Goal: Information Seeking & Learning: Learn about a topic

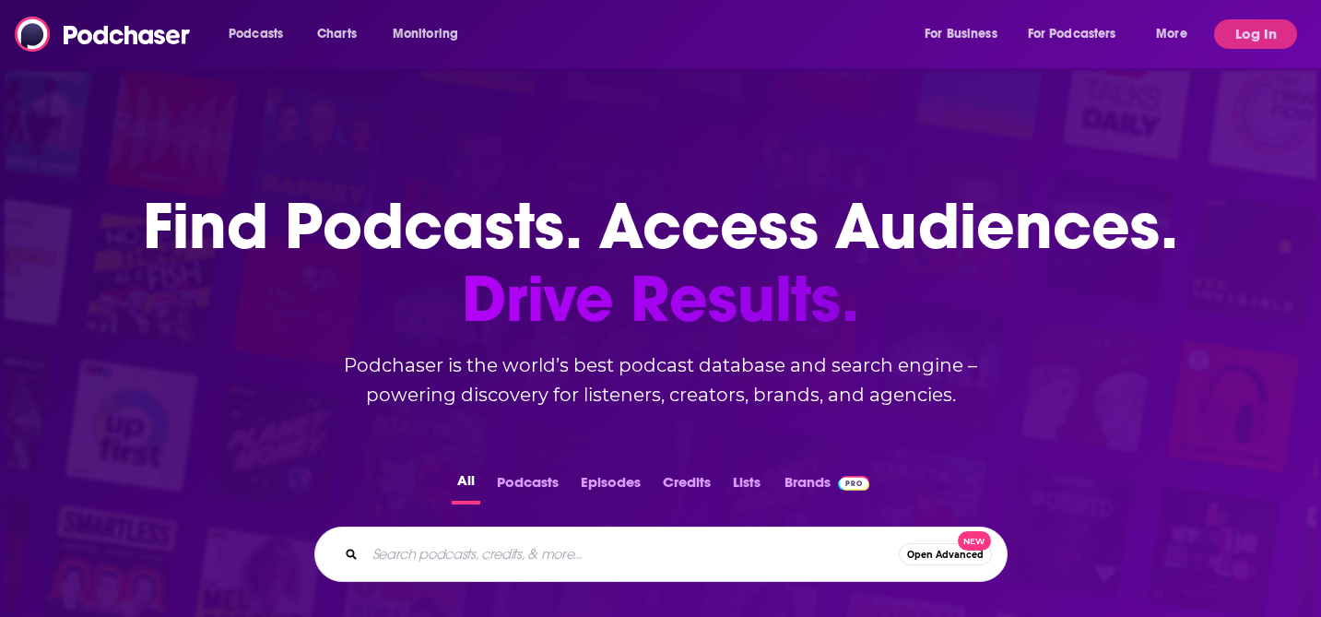
click at [451, 567] on input "Search podcasts, credits, & more..." at bounding box center [632, 554] width 534 height 30
paste input "Fintech Impact:"
type input "Fintech Impact"
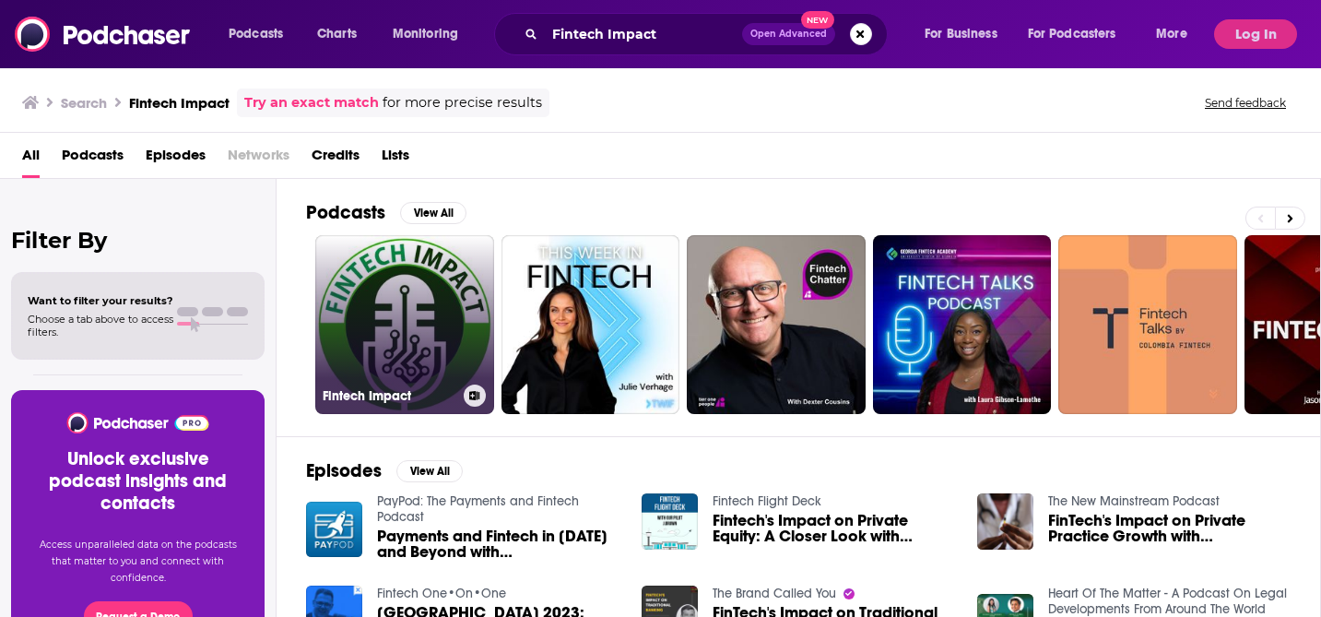
click at [420, 312] on link "Fintech Impact" at bounding box center [404, 324] width 179 height 179
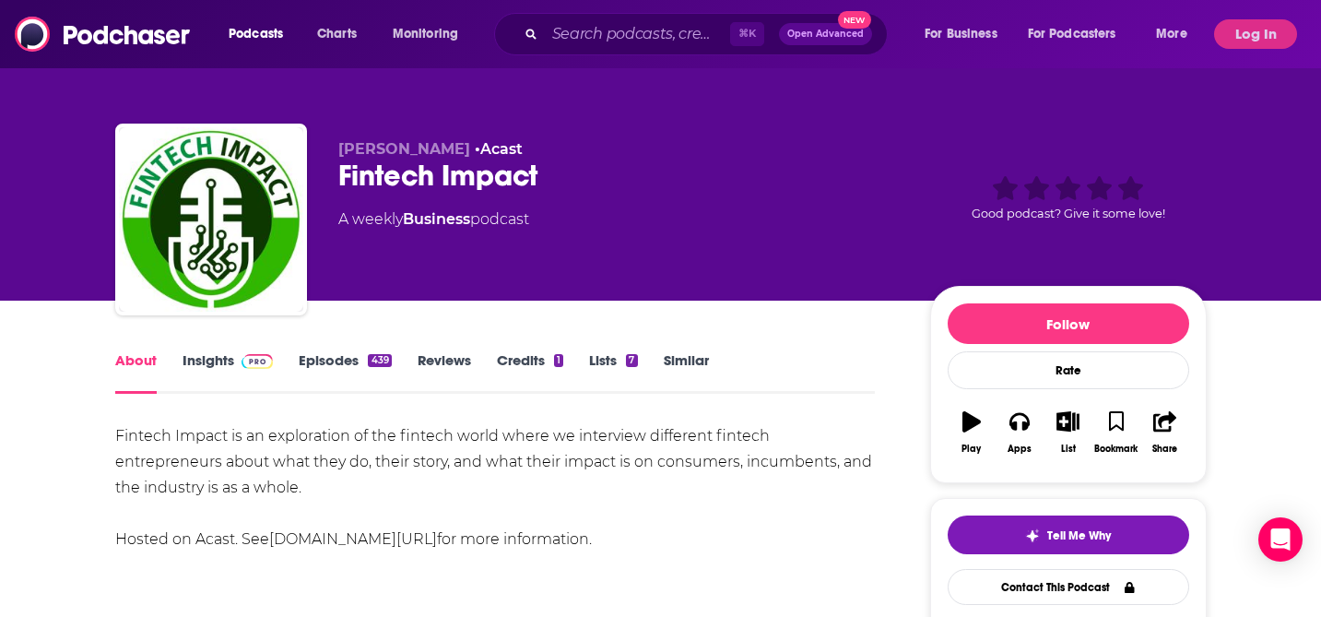
click at [217, 369] on link "Insights" at bounding box center [228, 372] width 91 height 42
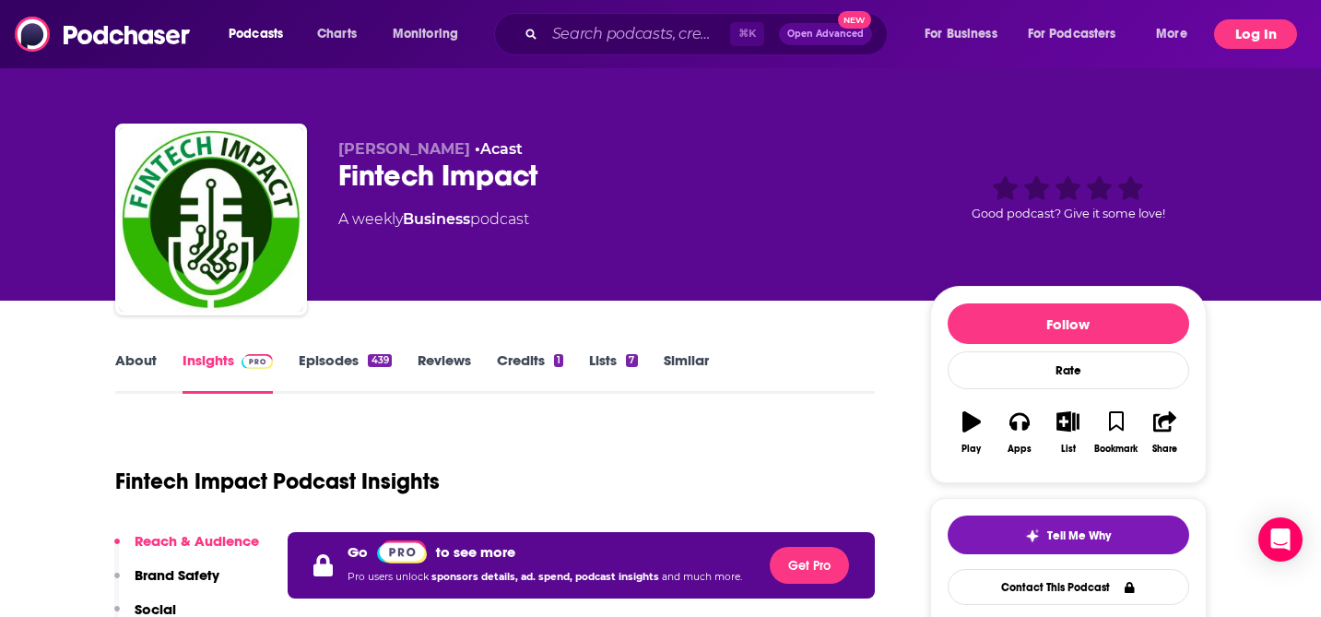
click at [1226, 30] on button "Log In" at bounding box center [1255, 34] width 83 height 30
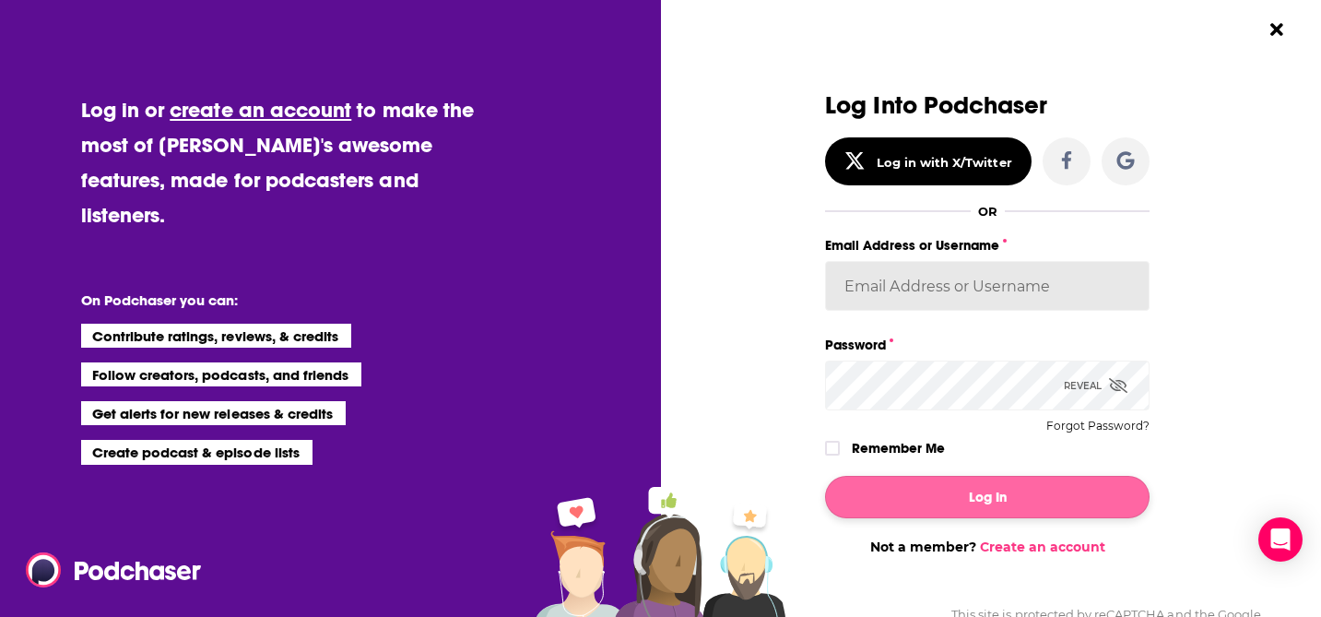
type input "WachsmanNY"
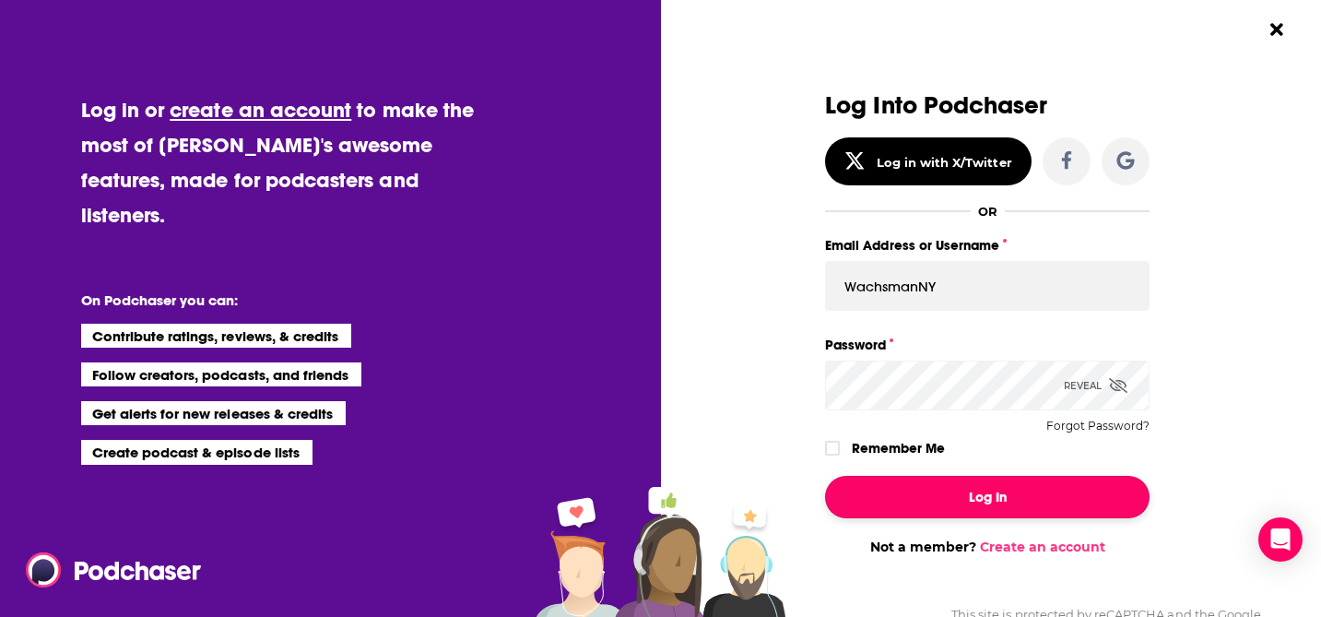
click at [993, 493] on button "Log In" at bounding box center [987, 497] width 325 height 42
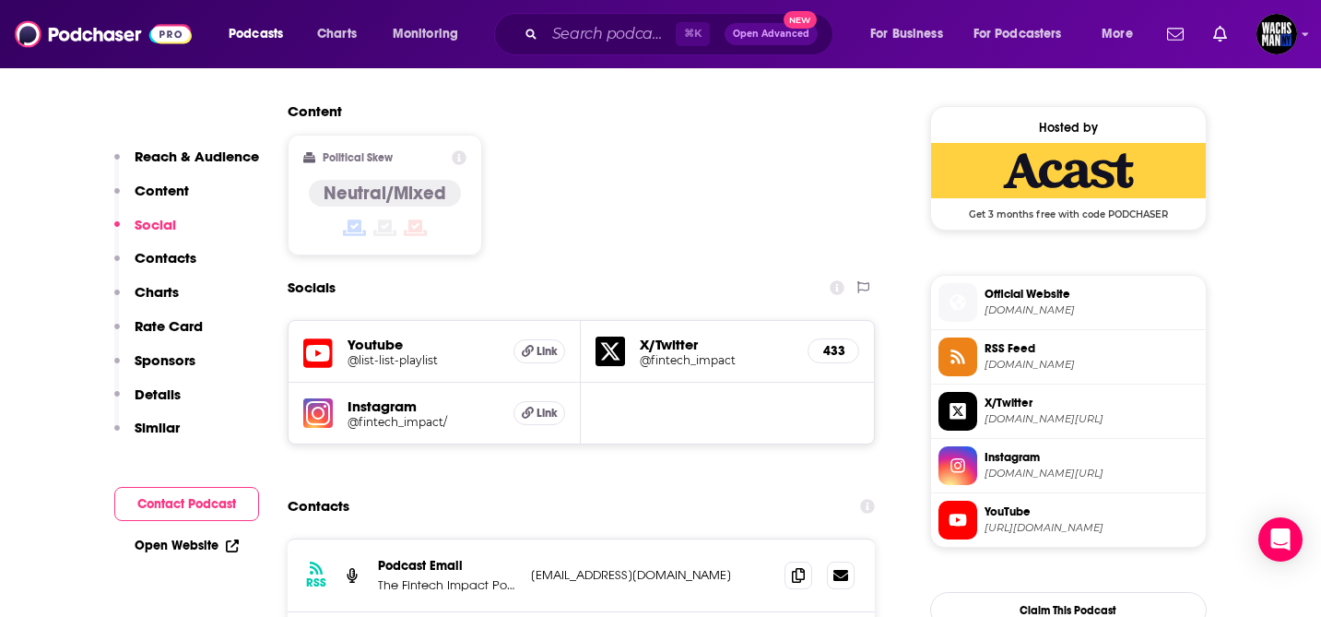
scroll to position [1501, 0]
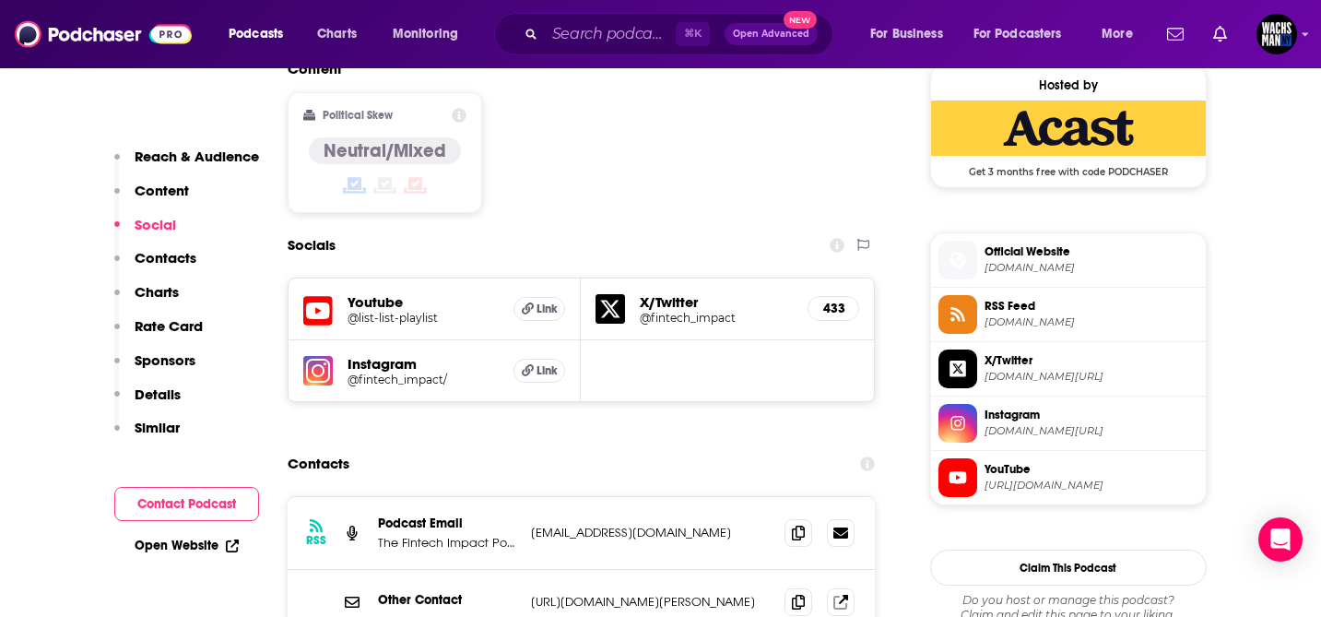
click at [377, 355] on h5 "Instagram" at bounding box center [424, 364] width 152 height 18
click at [378, 373] on h5 "@fintech_impact/" at bounding box center [424, 380] width 152 height 14
